Goal: Transaction & Acquisition: Purchase product/service

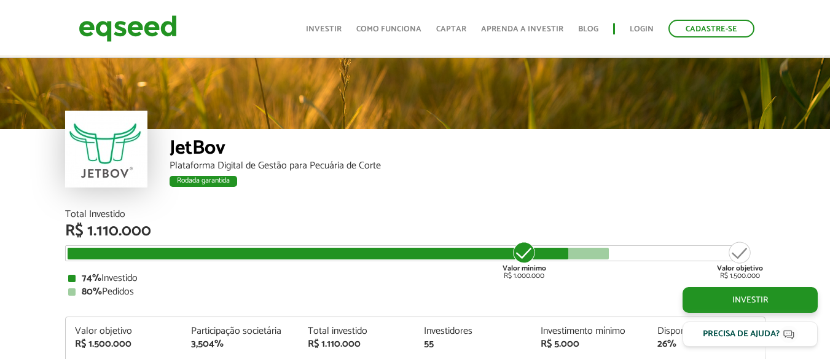
scroll to position [1526, 0]
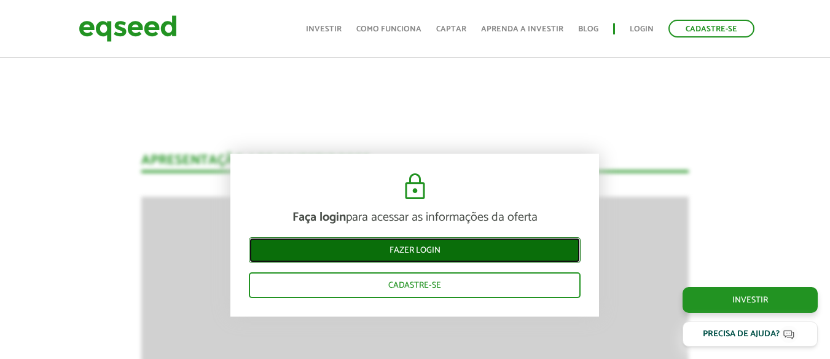
click at [421, 252] on link "Fazer login" at bounding box center [415, 250] width 332 height 26
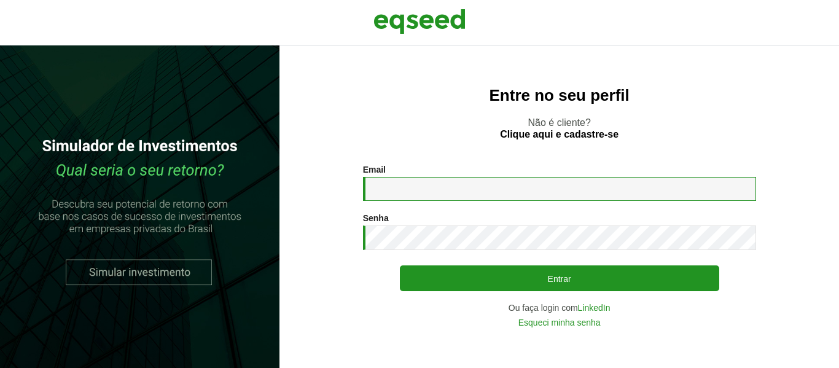
click at [440, 184] on input "Email *" at bounding box center [559, 189] width 393 height 24
type input "**********"
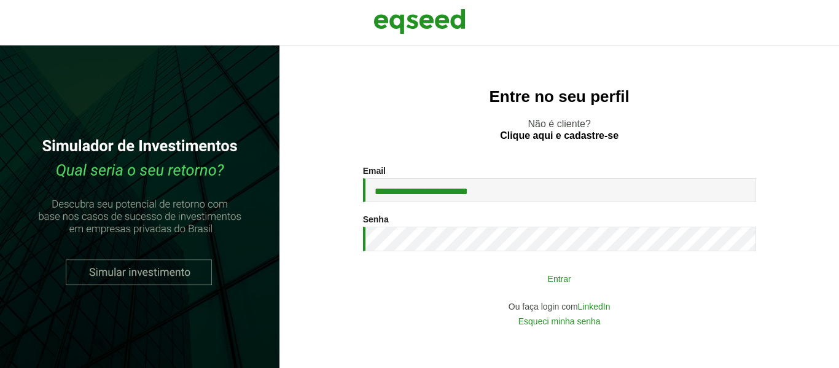
click at [537, 282] on button "Entrar" at bounding box center [559, 278] width 319 height 23
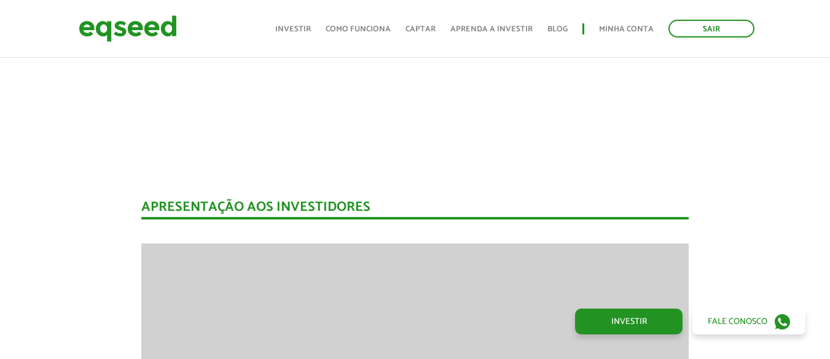
scroll to position [1477, 0]
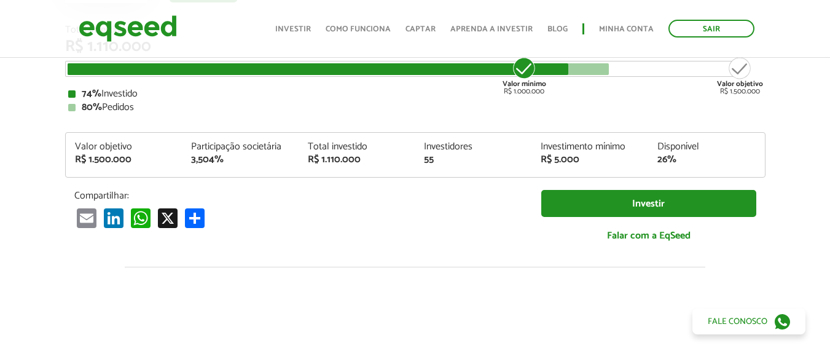
scroll to position [0, 0]
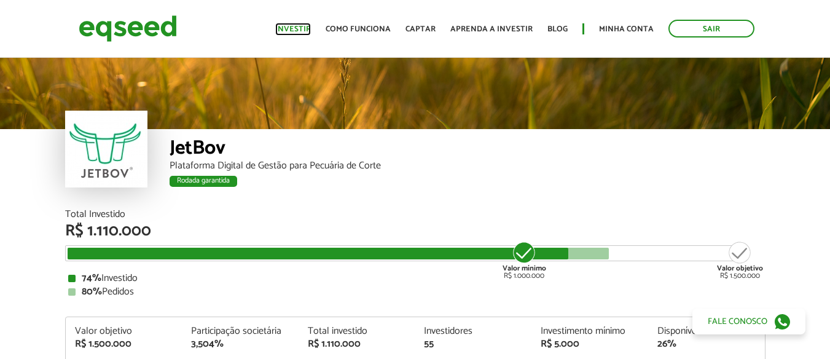
click at [297, 26] on link "Investir" at bounding box center [293, 29] width 36 height 8
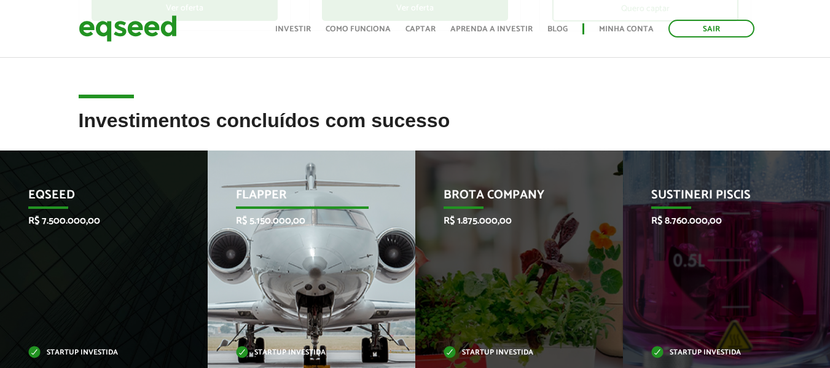
scroll to position [491, 0]
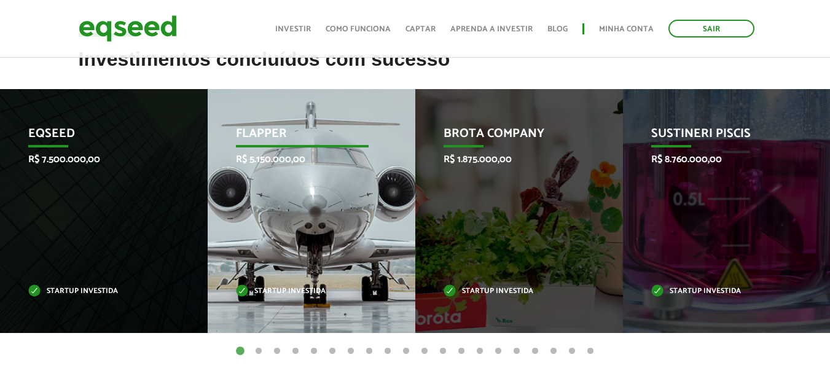
click at [354, 203] on div "Flapper R$ 5.150.000,00 Startup investida" at bounding box center [302, 211] width 189 height 244
click at [325, 207] on div "Flapper R$ 5.150.000,00 Startup investida" at bounding box center [302, 211] width 189 height 244
click at [327, 147] on p "Flapper" at bounding box center [302, 137] width 133 height 21
click at [264, 128] on p "Flapper" at bounding box center [302, 137] width 133 height 21
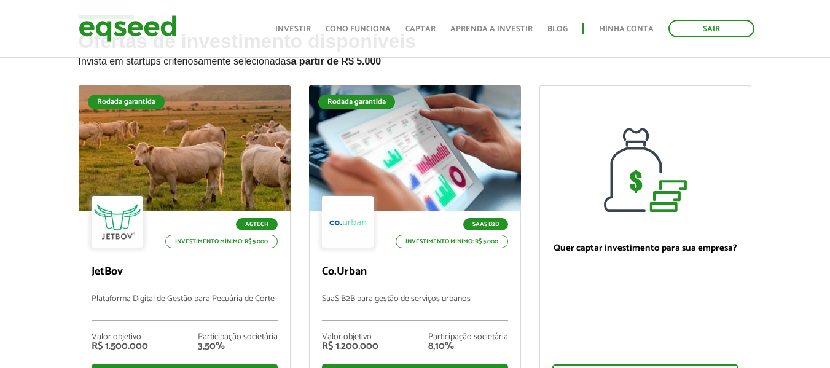
scroll to position [123, 0]
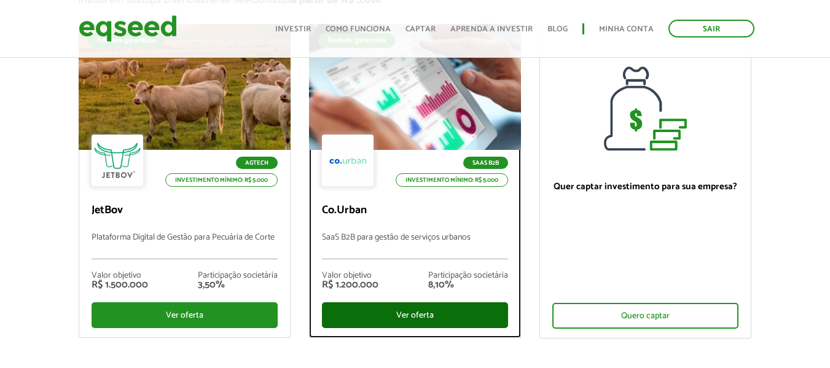
click at [412, 311] on div "Ver oferta" at bounding box center [415, 315] width 186 height 26
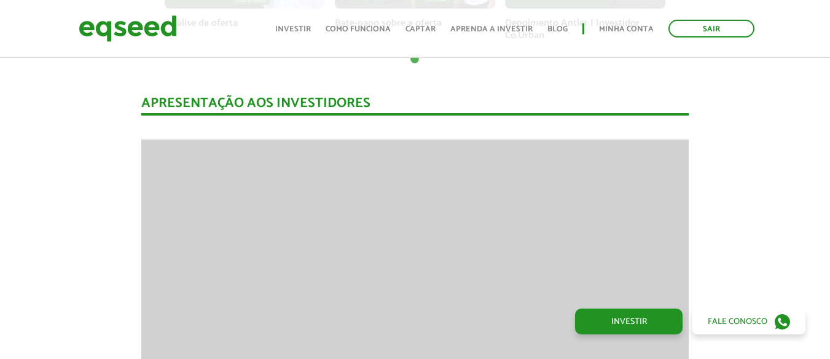
scroll to position [1106, 0]
